Goal: Check status: Check status

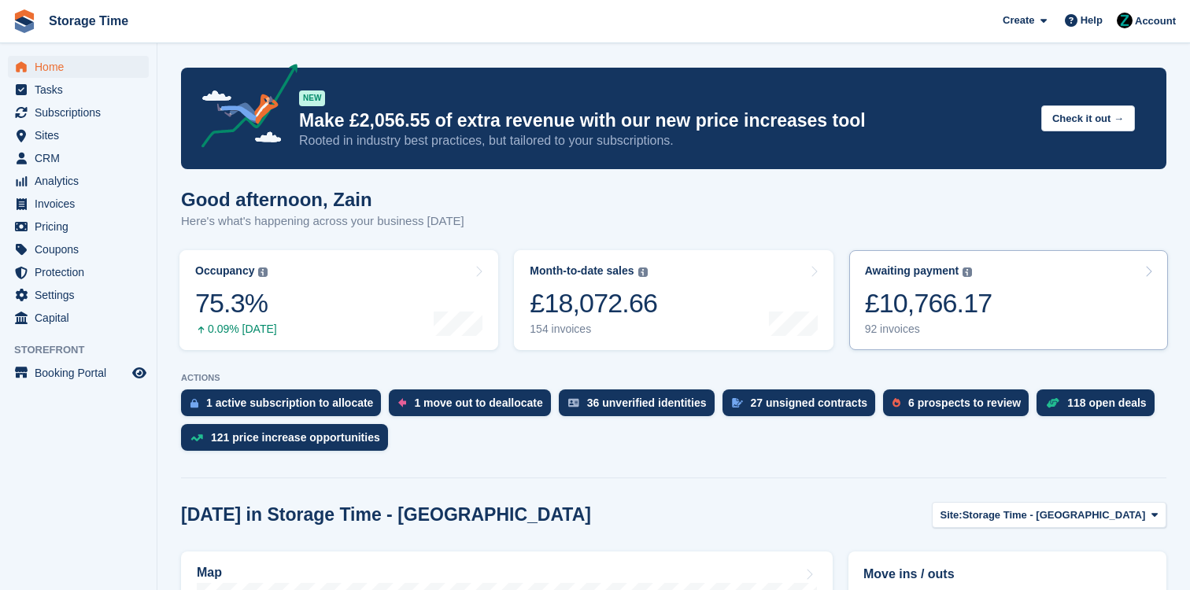
click at [918, 295] on div "£10,766.17" at bounding box center [928, 303] width 127 height 32
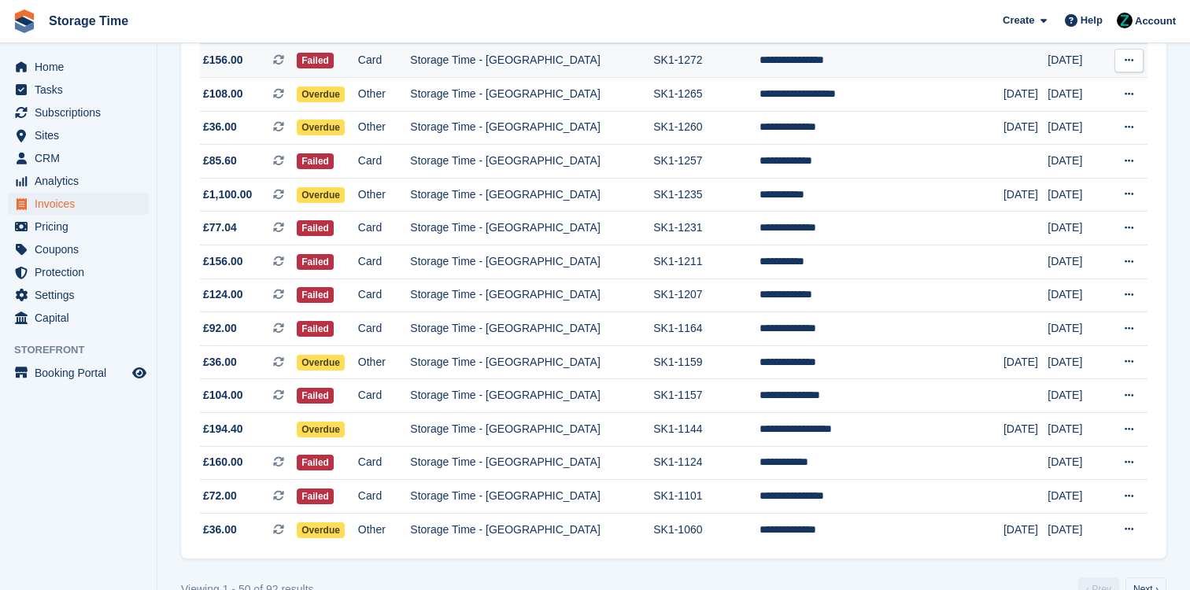
scroll to position [1428, 0]
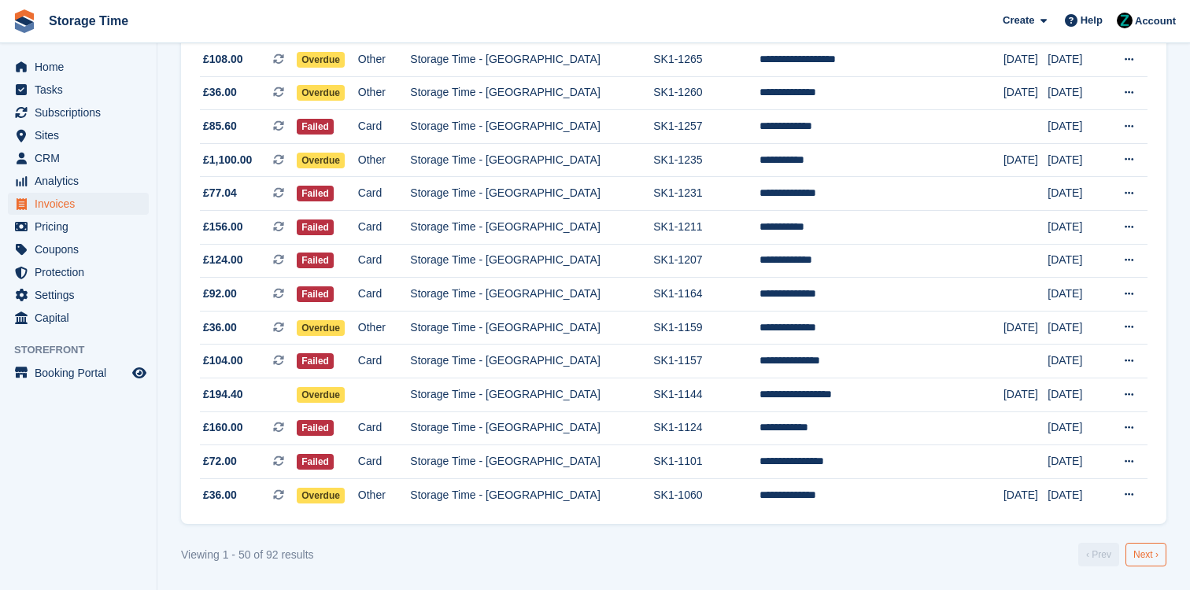
click at [1147, 550] on link "Next ›" at bounding box center [1145, 555] width 41 height 24
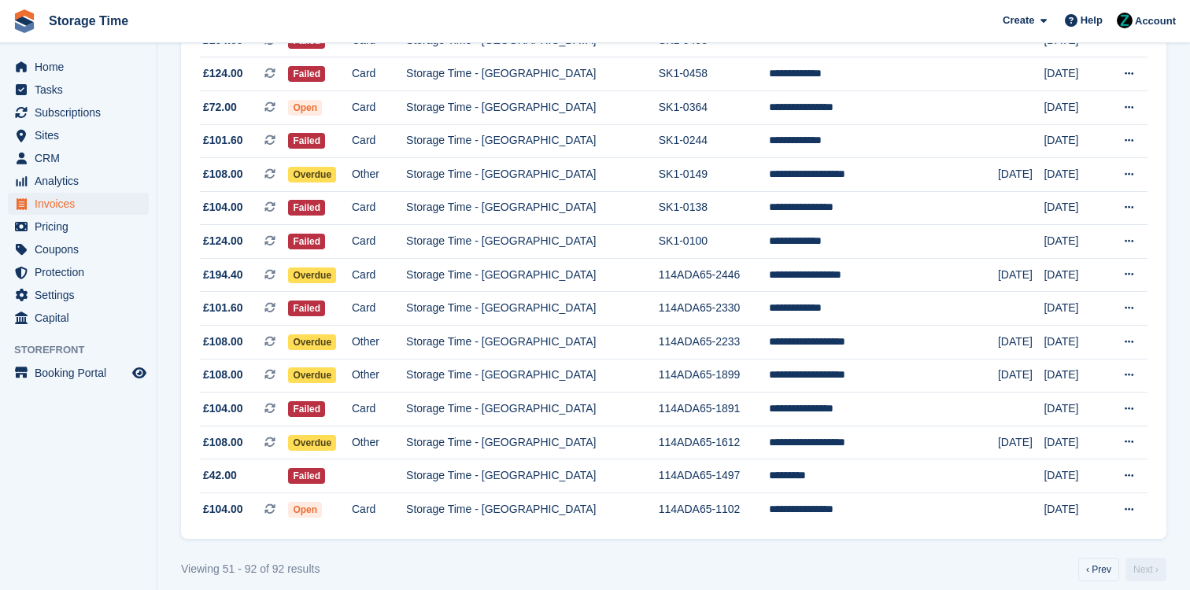
scroll to position [1159, 0]
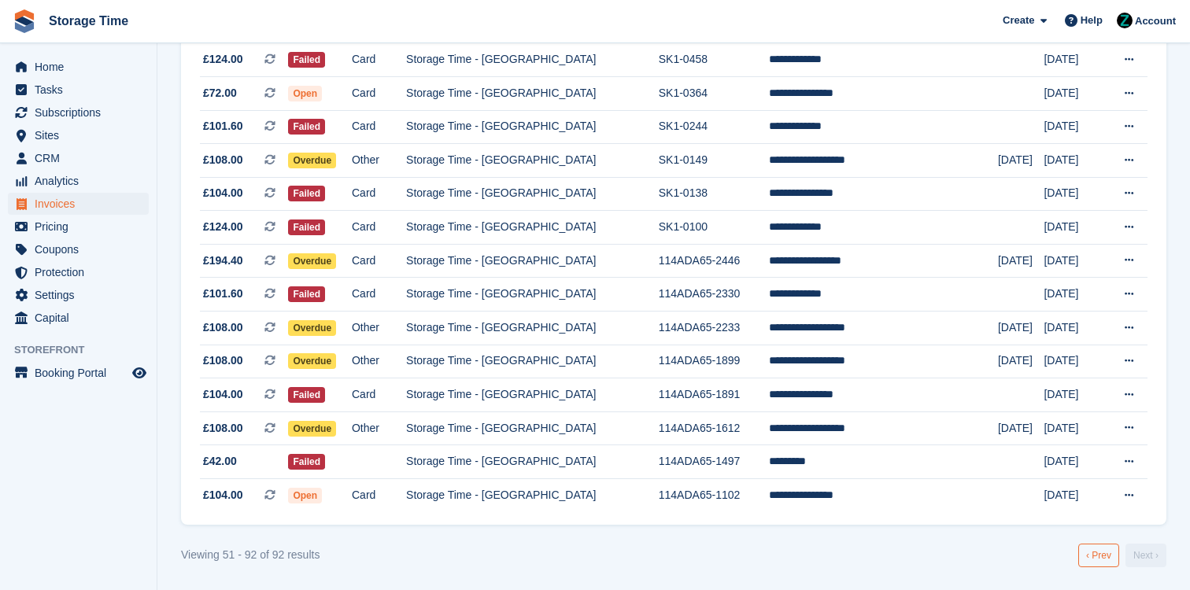
click at [1105, 554] on link "‹ Prev" at bounding box center [1098, 556] width 41 height 24
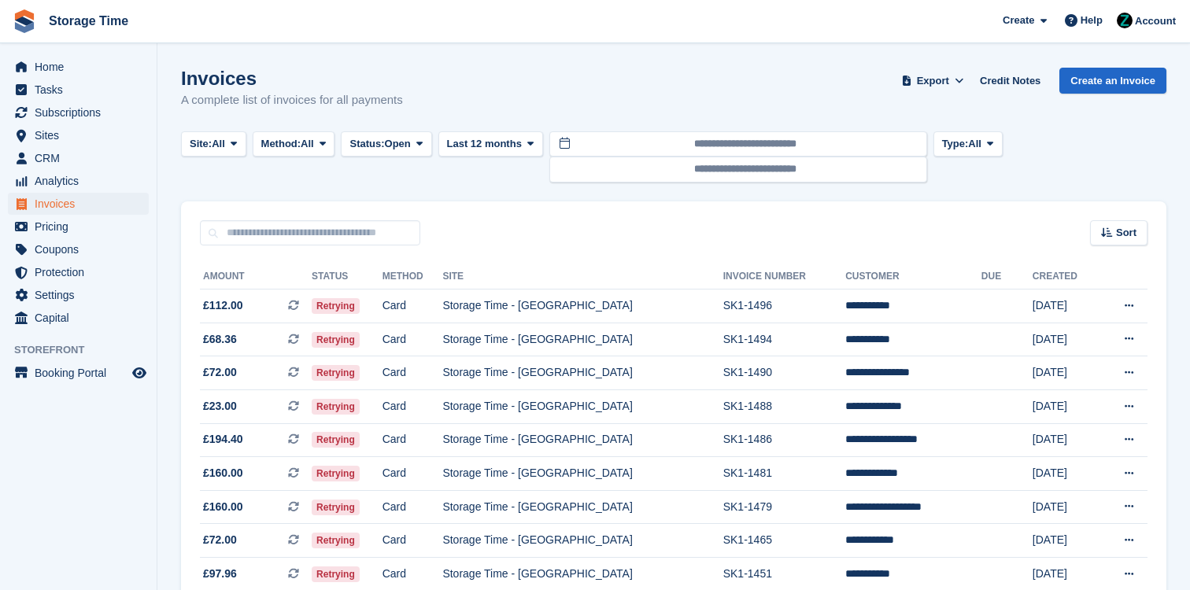
scroll to position [1428, 0]
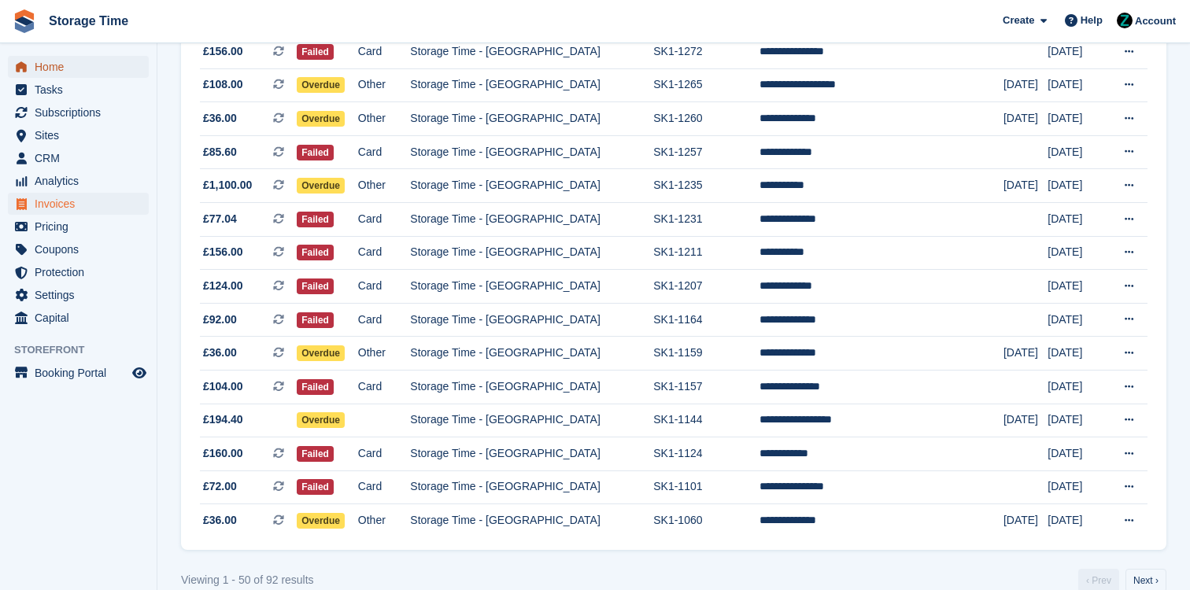
click at [60, 60] on span "Home" at bounding box center [82, 67] width 94 height 22
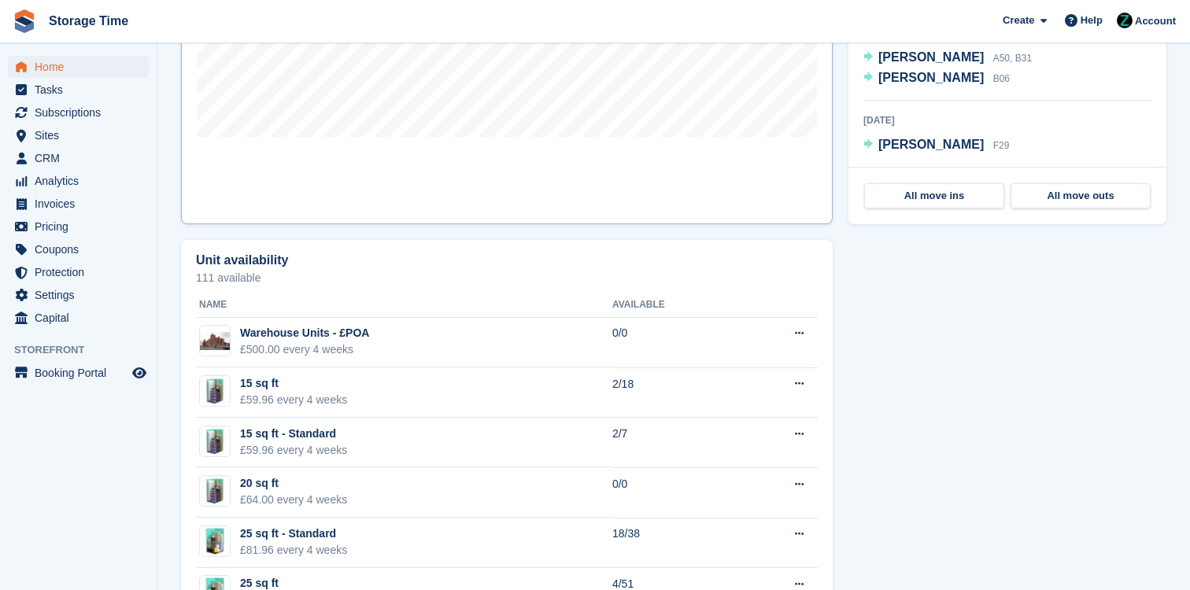
scroll to position [747, 0]
